Goal: Information Seeking & Learning: Learn about a topic

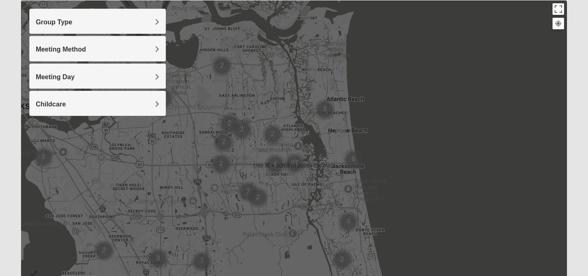
scroll to position [178, 0]
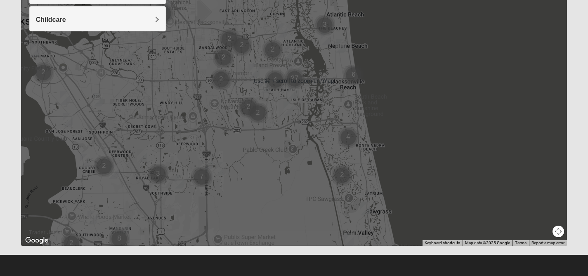
click at [289, 127] on div at bounding box center [294, 81] width 547 height 330
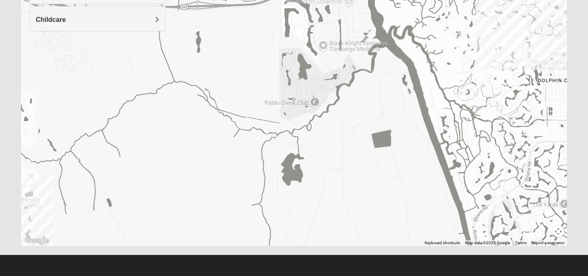
drag, startPoint x: 289, startPoint y: 127, endPoint x: 297, endPoint y: -11, distance: 138.6
click at [297, 0] on html "Log In Find A Group Error Show List Loading Groups" at bounding box center [294, 49] width 588 height 454
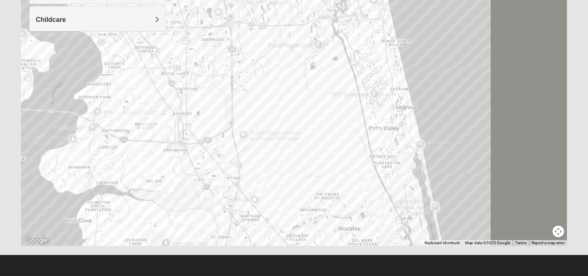
drag, startPoint x: 266, startPoint y: 131, endPoint x: 308, endPoint y: 54, distance: 87.5
click at [308, 54] on div at bounding box center [294, 81] width 547 height 330
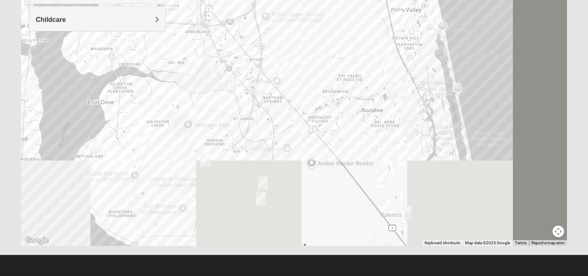
drag, startPoint x: 249, startPoint y: 195, endPoint x: 270, endPoint y: 73, distance: 123.1
click at [270, 73] on div at bounding box center [294, 81] width 547 height 330
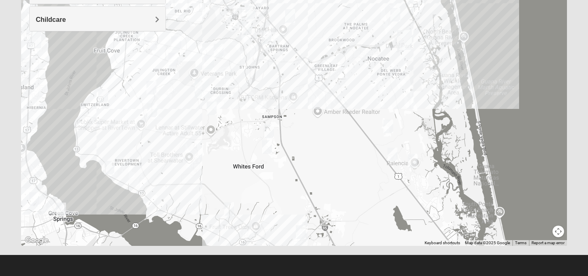
drag, startPoint x: 247, startPoint y: 109, endPoint x: 251, endPoint y: 67, distance: 42.3
click at [251, 67] on div at bounding box center [294, 81] width 547 height 330
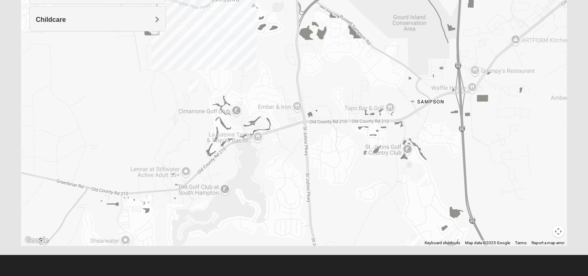
click at [195, 88] on img "Mens McClafferty 32095" at bounding box center [194, 87] width 10 height 14
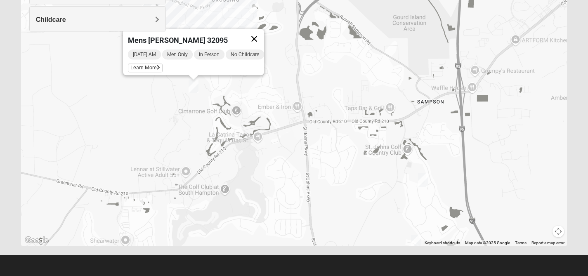
click at [258, 32] on button "Close" at bounding box center [254, 39] width 20 height 20
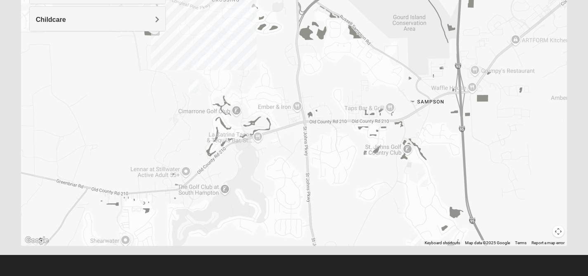
click at [247, 26] on div "To navigate, press the arrow keys." at bounding box center [294, 81] width 547 height 330
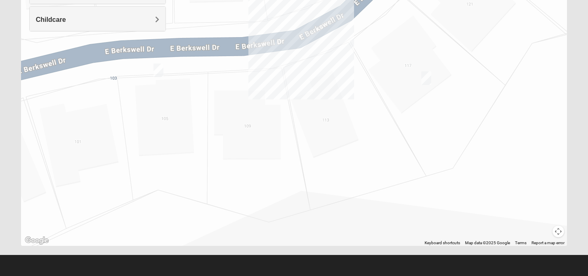
click at [428, 80] on img "Mixed Pline/Wednesday 32259" at bounding box center [426, 78] width 10 height 14
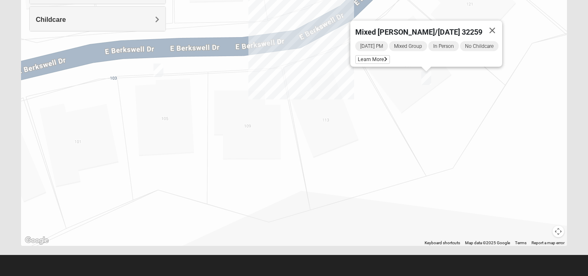
click at [157, 71] on img "Womens Pline 32259" at bounding box center [159, 71] width 10 height 14
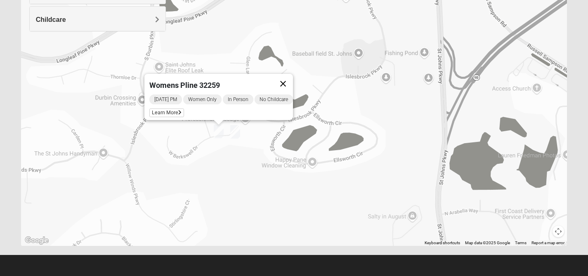
click at [291, 76] on button "Close" at bounding box center [283, 84] width 20 height 20
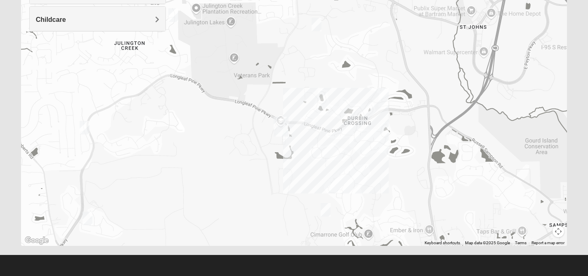
drag, startPoint x: 234, startPoint y: 145, endPoint x: 360, endPoint y: 155, distance: 127.1
click at [360, 155] on div at bounding box center [294, 81] width 547 height 330
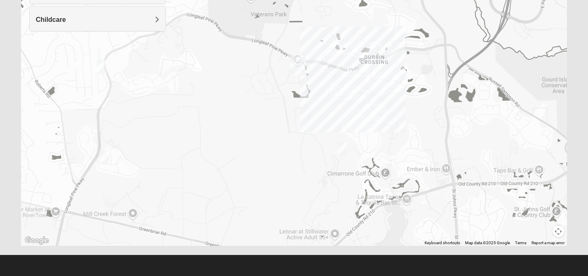
drag, startPoint x: 360, startPoint y: 155, endPoint x: 377, endPoint y: 90, distance: 67.0
click at [377, 90] on div at bounding box center [294, 81] width 547 height 330
click at [296, 72] on img "St. Johns" at bounding box center [298, 66] width 15 height 20
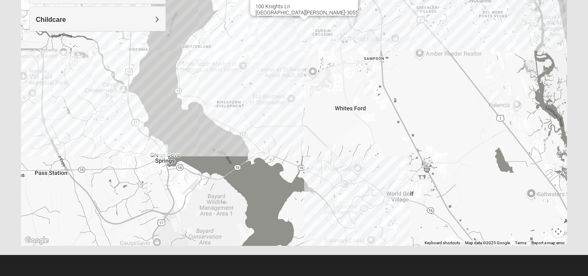
drag, startPoint x: 322, startPoint y: 191, endPoint x: 321, endPoint y: 117, distance: 73.9
click at [321, 116] on div "St. [PERSON_NAME] [STREET_ADDRESS][PERSON_NAME]" at bounding box center [294, 81] width 547 height 330
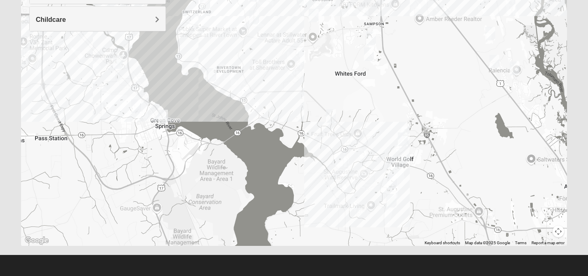
drag, startPoint x: 336, startPoint y: 116, endPoint x: 336, endPoint y: 78, distance: 37.6
click at [336, 78] on div "St. [PERSON_NAME] [STREET_ADDRESS][PERSON_NAME]" at bounding box center [294, 81] width 547 height 330
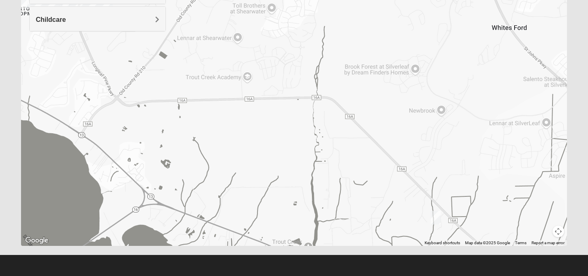
click at [435, 218] on img "Mens Dixon/Monday 32092" at bounding box center [436, 218] width 10 height 14
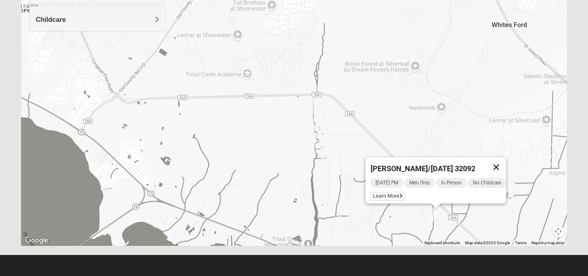
click at [502, 160] on button "Close" at bounding box center [496, 167] width 20 height 20
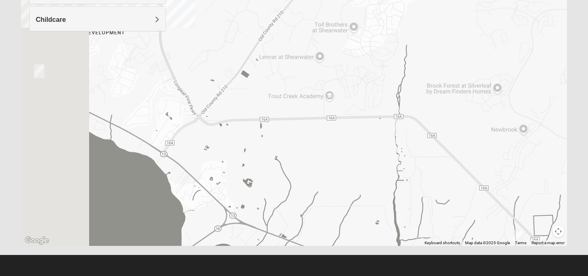
drag, startPoint x: 399, startPoint y: 166, endPoint x: 507, endPoint y: 196, distance: 111.9
click at [507, 196] on div at bounding box center [294, 81] width 547 height 330
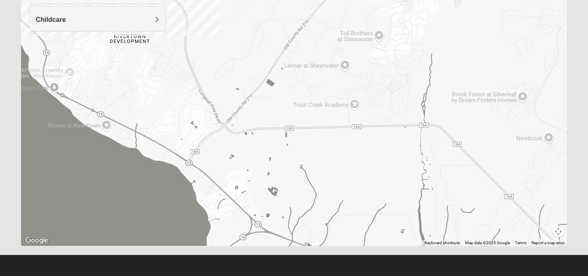
click at [64, 79] on img "Mens Contreras 32259" at bounding box center [64, 80] width 10 height 14
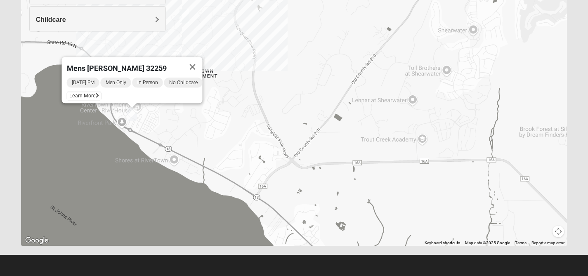
drag, startPoint x: 134, startPoint y: 101, endPoint x: 145, endPoint y: 137, distance: 37.9
click at [145, 137] on div "Mens [PERSON_NAME] 32259 [DATE] PM Men Only In Person No Childcare Learn More" at bounding box center [294, 81] width 547 height 330
click at [155, 27] on div "Childcare" at bounding box center [98, 19] width 136 height 24
click at [143, 38] on div "Yes" at bounding box center [97, 43] width 123 height 11
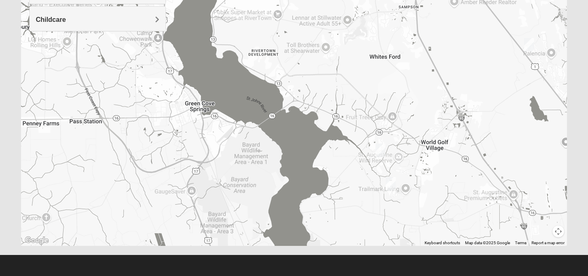
drag, startPoint x: 351, startPoint y: 211, endPoint x: 356, endPoint y: 123, distance: 88.5
click at [356, 123] on div at bounding box center [294, 81] width 547 height 330
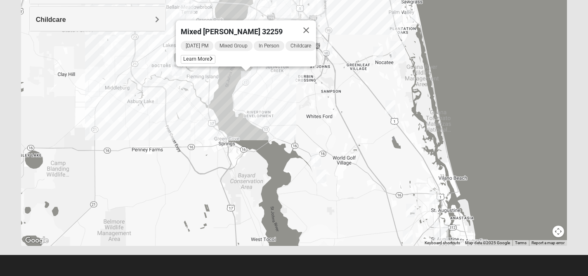
drag, startPoint x: 255, startPoint y: 41, endPoint x: 252, endPoint y: 101, distance: 59.9
click at [252, 101] on div "Mixed [PERSON_NAME] 32259 [DATE] PM Mixed Group In Person Childcare Learn More" at bounding box center [294, 81] width 547 height 330
click at [315, 163] on img "Mixed Thomas 32092" at bounding box center [316, 160] width 10 height 14
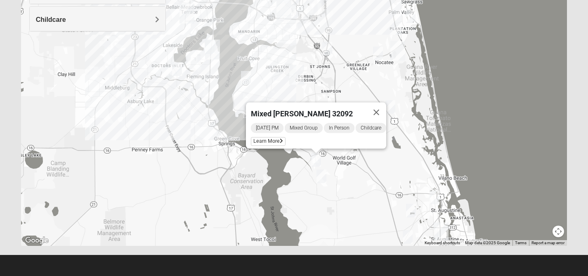
click at [322, 181] on img "Mixed Gates 32092" at bounding box center [322, 177] width 10 height 14
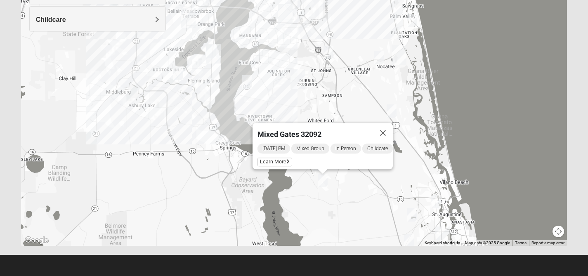
drag, startPoint x: 323, startPoint y: 92, endPoint x: 324, endPoint y: 97, distance: 5.5
click at [324, 97] on div "Mixed Gates 32092 [DATE] PM Mixed Group In Person Childcare Learn More" at bounding box center [294, 81] width 547 height 330
click at [329, 51] on img "Womens Lopez/McCardle 32258" at bounding box center [329, 53] width 10 height 14
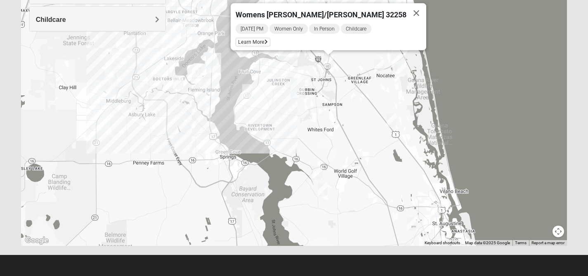
drag, startPoint x: 330, startPoint y: 94, endPoint x: 330, endPoint y: 104, distance: 9.9
click at [330, 104] on div "Womens [PERSON_NAME]/[PERSON_NAME] 32258 [DATE] PM Women Only In Person Childca…" at bounding box center [294, 81] width 547 height 330
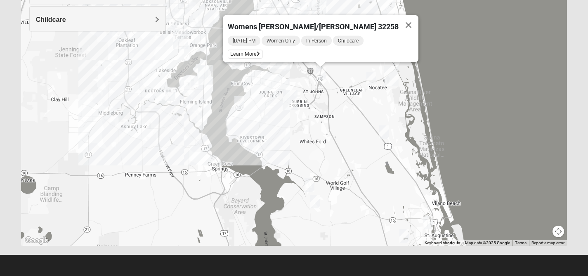
drag, startPoint x: 330, startPoint y: 125, endPoint x: 322, endPoint y: 137, distance: 15.2
click at [322, 137] on div "Womens [PERSON_NAME]/[PERSON_NAME] 32258 [DATE] PM Women Only In Person Childca…" at bounding box center [294, 81] width 547 height 330
click at [375, 81] on img "Mixed Olsen 32081" at bounding box center [372, 79] width 10 height 14
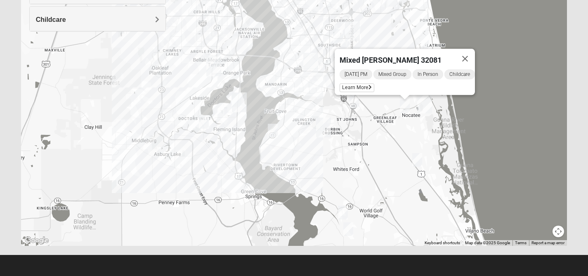
drag, startPoint x: 299, startPoint y: 130, endPoint x: 333, endPoint y: 158, distance: 44.0
click at [333, 158] on div "Mixed [PERSON_NAME] 32081 [DATE] PM Mixed Group In Person Childcare Learn More" at bounding box center [294, 81] width 547 height 330
click at [273, 133] on img "Mixed Otts 32259" at bounding box center [273, 131] width 10 height 14
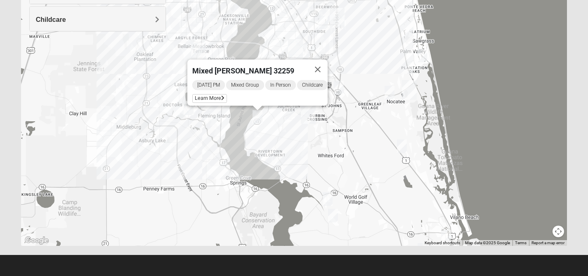
drag, startPoint x: 315, startPoint y: 172, endPoint x: 300, endPoint y: 156, distance: 22.5
click at [299, 156] on div "Mixed [PERSON_NAME] 32259 [DATE] PM Mixed Group In Person Childcare Learn More" at bounding box center [294, 81] width 547 height 330
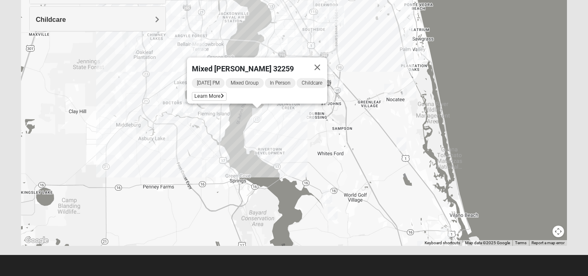
click at [218, 97] on div "[DATE] PM Mixed Group In Person Childcare Learn More" at bounding box center [259, 90] width 135 height 26
click at [216, 92] on span "Learn More" at bounding box center [209, 96] width 35 height 9
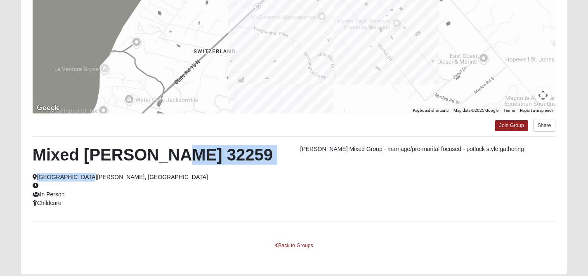
drag, startPoint x: 251, startPoint y: 181, endPoint x: 252, endPoint y: 156, distance: 25.2
click at [252, 156] on div "Mixed [PERSON_NAME] 32259 [GEOGRAPHIC_DATA][PERSON_NAME], [GEOGRAPHIC_DATA] In …" at bounding box center [160, 176] width 268 height 63
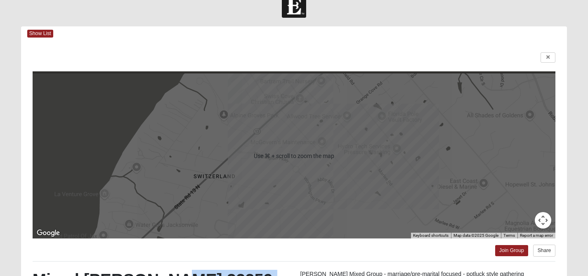
scroll to position [0, 0]
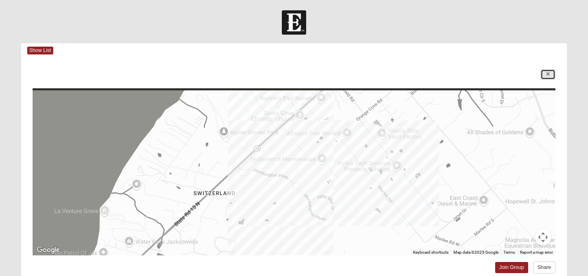
click at [544, 74] on link at bounding box center [548, 74] width 15 height 10
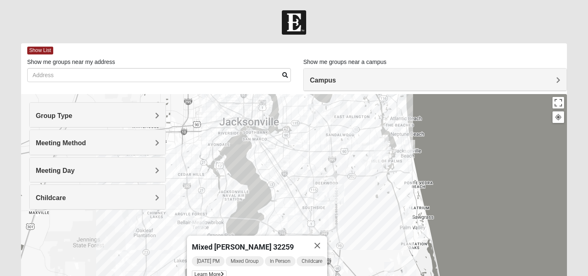
click at [136, 119] on h4 "Group Type" at bounding box center [97, 116] width 123 height 8
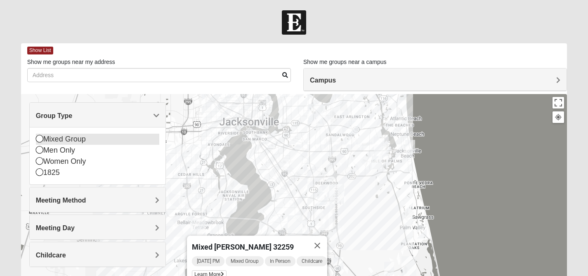
click at [39, 141] on icon at bounding box center [39, 138] width 7 height 7
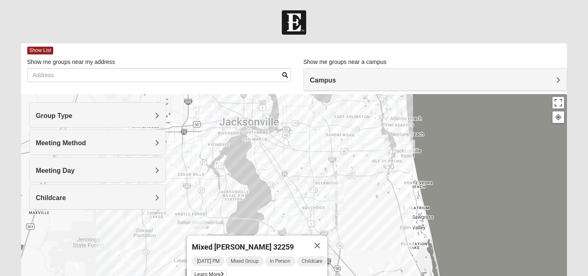
click at [121, 148] on div "Meeting Method" at bounding box center [98, 142] width 136 height 24
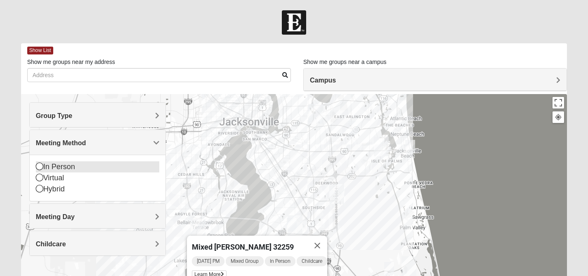
click at [63, 165] on div "In Person" at bounding box center [97, 166] width 123 height 11
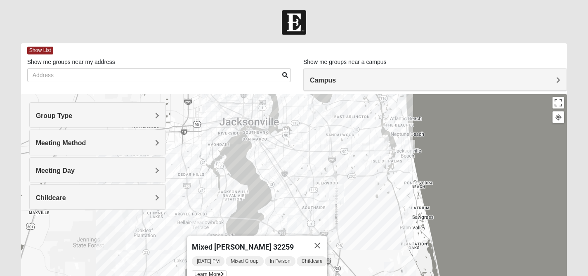
click at [100, 176] on div "Meeting Day" at bounding box center [98, 170] width 136 height 24
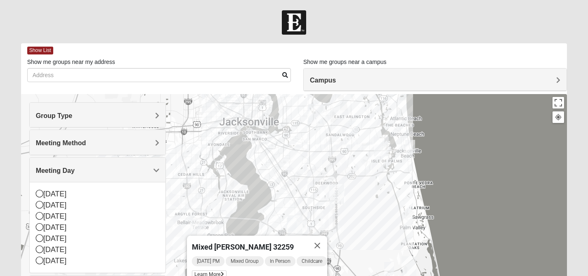
click at [100, 176] on div "Meeting Day" at bounding box center [98, 170] width 136 height 24
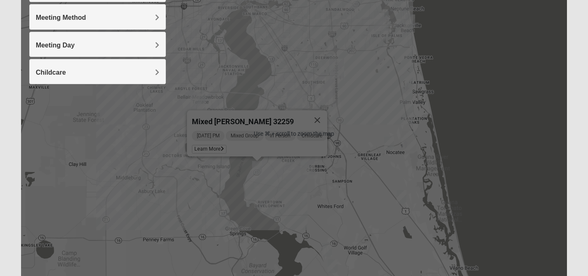
scroll to position [137, 0]
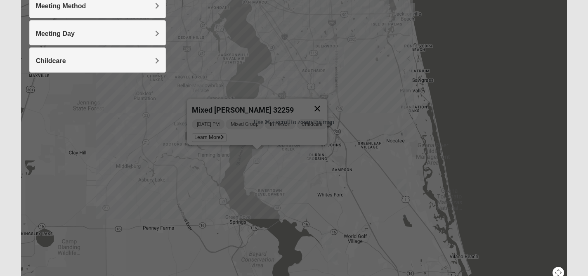
click at [320, 106] on button "Close" at bounding box center [318, 109] width 20 height 20
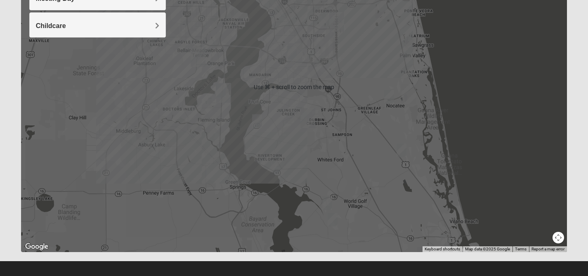
scroll to position [171, 0]
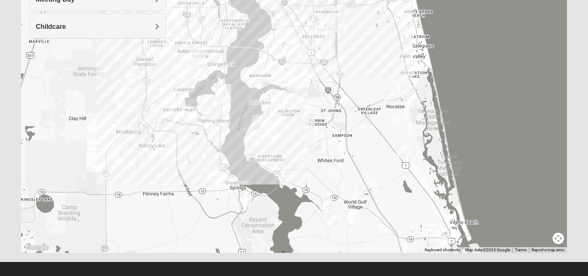
click at [292, 50] on img "Mandarin" at bounding box center [295, 54] width 15 height 20
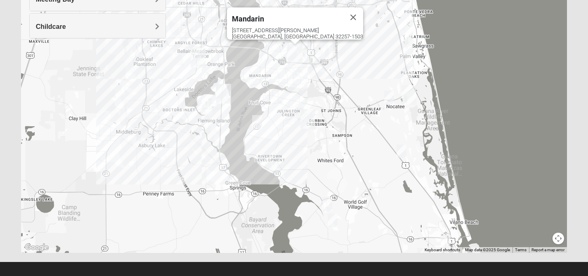
click at [295, 51] on img "Mandarin" at bounding box center [295, 54] width 15 height 20
click at [343, 9] on button "Close" at bounding box center [353, 17] width 20 height 20
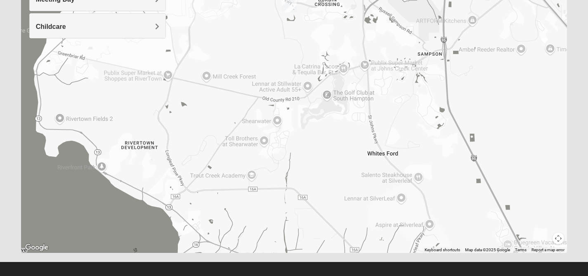
drag, startPoint x: 301, startPoint y: 145, endPoint x: 346, endPoint y: 26, distance: 126.8
click at [346, 26] on div at bounding box center [294, 88] width 547 height 330
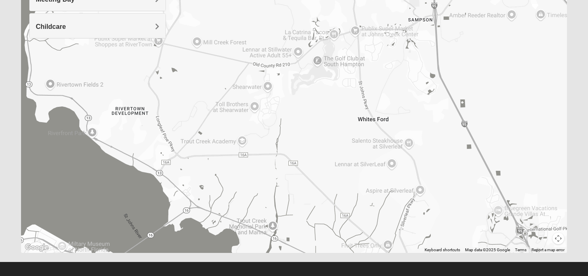
drag, startPoint x: 344, startPoint y: 89, endPoint x: 302, endPoint y: 36, distance: 68.2
click at [302, 36] on div at bounding box center [294, 88] width 547 height 330
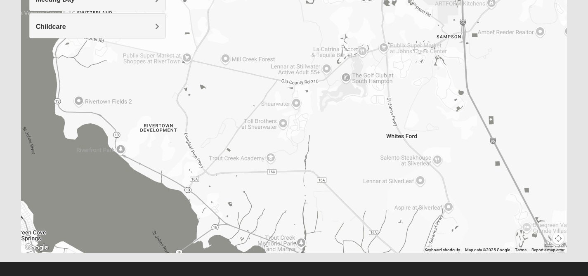
drag, startPoint x: 312, startPoint y: 101, endPoint x: 383, endPoint y: 165, distance: 96.2
click at [383, 165] on div at bounding box center [294, 88] width 547 height 330
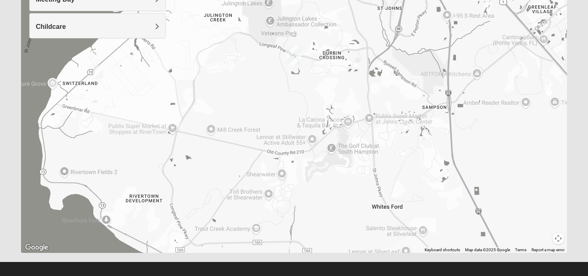
drag, startPoint x: 384, startPoint y: 132, endPoint x: 354, endPoint y: 186, distance: 62.1
click at [354, 187] on div at bounding box center [294, 88] width 547 height 330
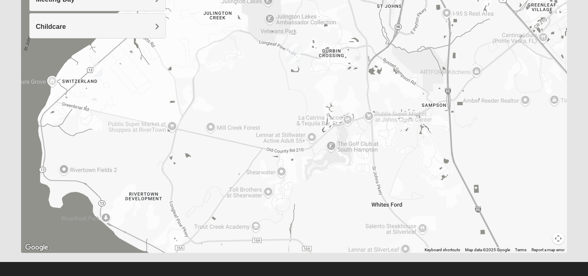
click at [337, 189] on div at bounding box center [294, 88] width 547 height 330
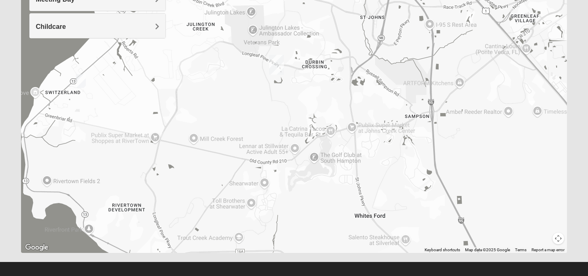
drag, startPoint x: 350, startPoint y: 153, endPoint x: 321, endPoint y: 170, distance: 34.6
click at [321, 171] on div at bounding box center [294, 88] width 547 height 330
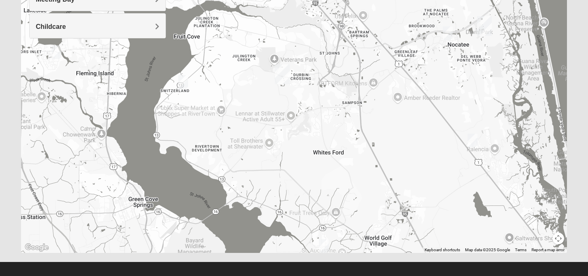
drag, startPoint x: 320, startPoint y: 171, endPoint x: 311, endPoint y: 125, distance: 47.0
click at [311, 125] on div at bounding box center [294, 88] width 547 height 330
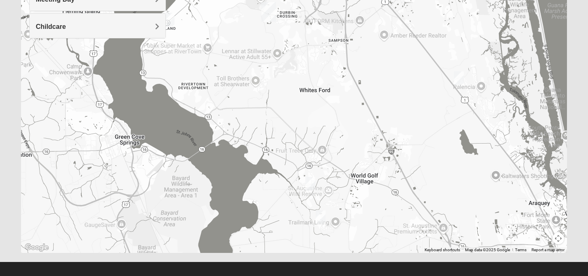
drag, startPoint x: 353, startPoint y: 141, endPoint x: 339, endPoint y: 78, distance: 64.4
click at [339, 78] on div at bounding box center [294, 88] width 547 height 330
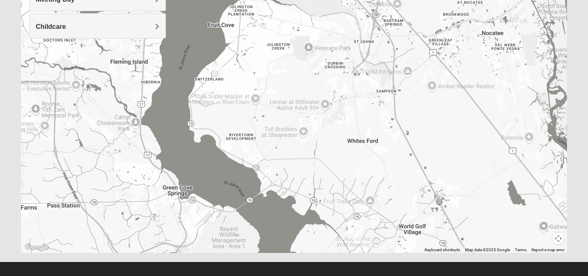
drag, startPoint x: 339, startPoint y: 78, endPoint x: 388, endPoint y: 130, distance: 70.7
click at [388, 130] on div at bounding box center [294, 88] width 547 height 330
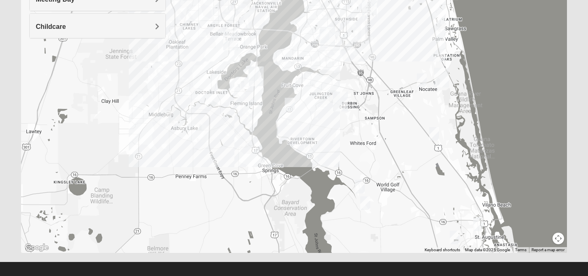
scroll to position [0, 0]
